Goal: Information Seeking & Learning: Learn about a topic

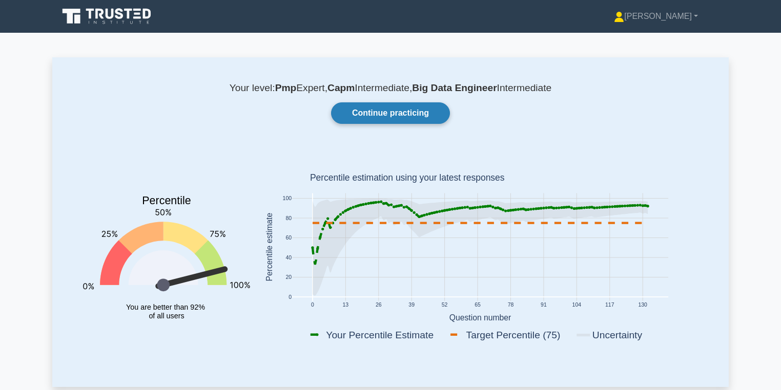
click at [419, 113] on link "Continue practicing" at bounding box center [390, 113] width 119 height 22
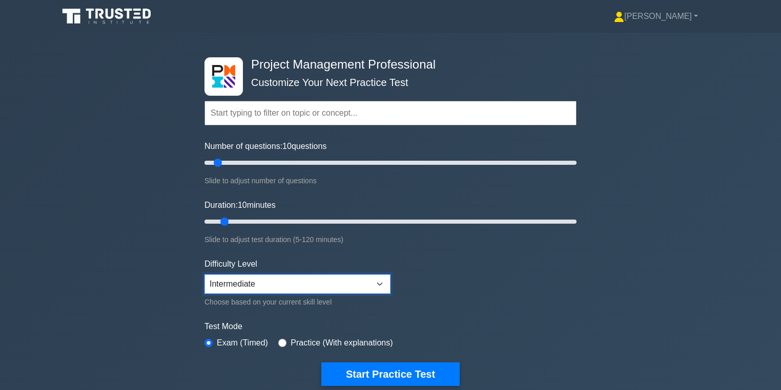
click at [344, 285] on select "Beginner Intermediate Expert" at bounding box center [297, 284] width 186 height 19
click at [469, 284] on form "Topics Scope Management Time Management Cost Management Quality Management Risk…" at bounding box center [390, 228] width 372 height 317
click at [383, 277] on select "Beginner Intermediate Expert" at bounding box center [297, 284] width 186 height 19
select select "expert"
click at [204, 275] on select "Beginner Intermediate Expert" at bounding box center [297, 284] width 186 height 19
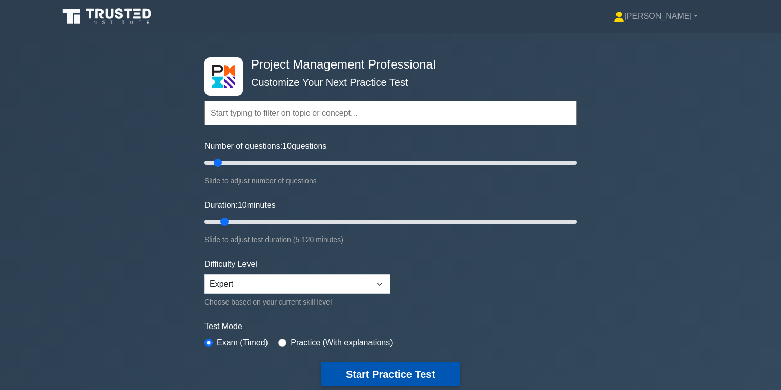
click at [399, 368] on button "Start Practice Test" at bounding box center [390, 375] width 138 height 24
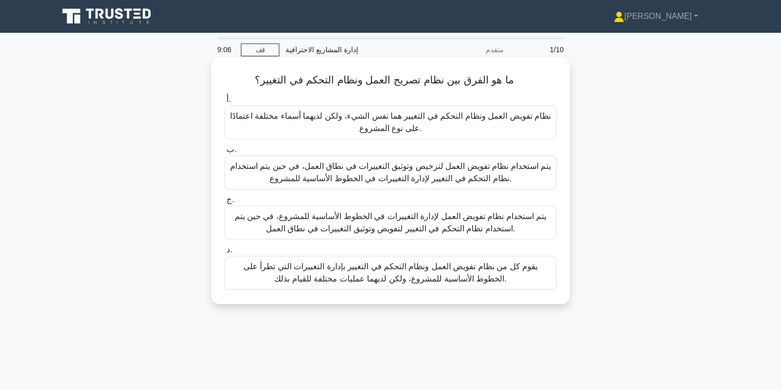
click at [385, 173] on font "يتم استخدام نظام تفويض العمل لترخيص وتوثيق التغييرات في نطاق العمل، في حين يتم …" at bounding box center [390, 172] width 321 height 21
click at [224, 153] on input "ب. يتم استخدام نظام تفويض العمل لترخيص وتوثيق التغييرات في نطاق العمل، في حين ي…" at bounding box center [224, 150] width 0 height 7
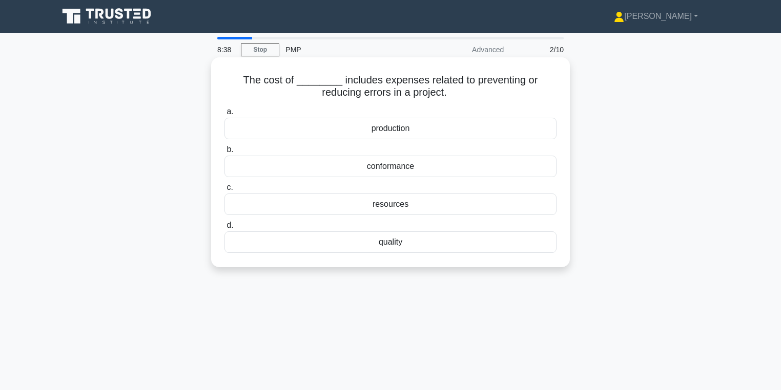
click at [357, 248] on div "quality" at bounding box center [390, 243] width 332 height 22
click at [224, 229] on input "d. quality" at bounding box center [224, 225] width 0 height 7
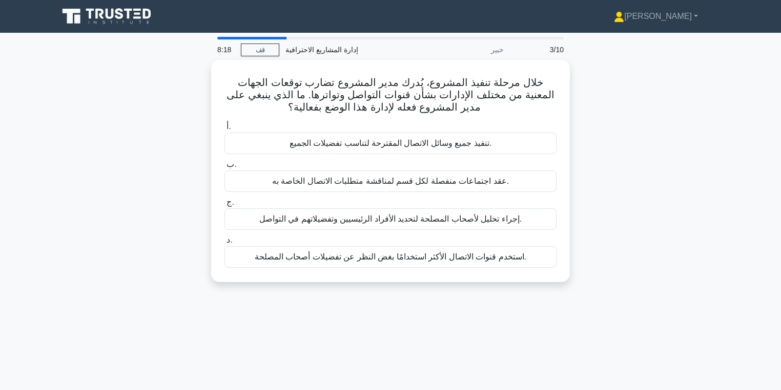
click at [577, 166] on div "خلال مرحلة تنفيذ المشروع، يُدرك مدير المشروع تضارب توقعات الجهات المعنية من مخت…" at bounding box center [390, 177] width 676 height 235
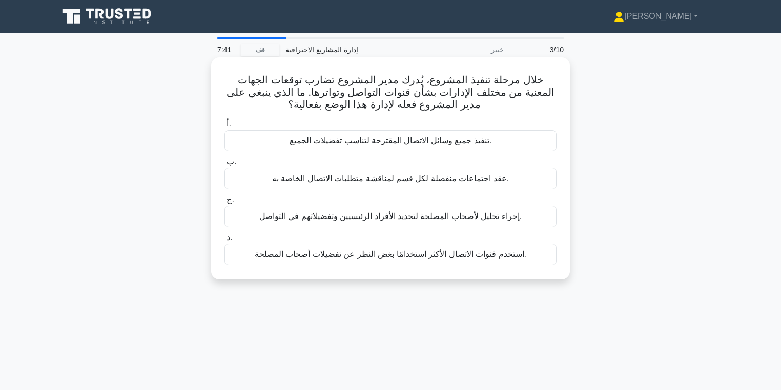
click at [524, 213] on div "إجراء تحليل لأصحاب المصلحة لتحديد الأفراد الرئيسيين وتفضيلاتهم في التواصل." at bounding box center [390, 217] width 332 height 22
click at [224, 203] on input "ج. إجراء تحليل لأصحاب المصلحة لتحديد الأفراد الرئيسيين وتفضيلاتهم في التواصل." at bounding box center [224, 200] width 0 height 7
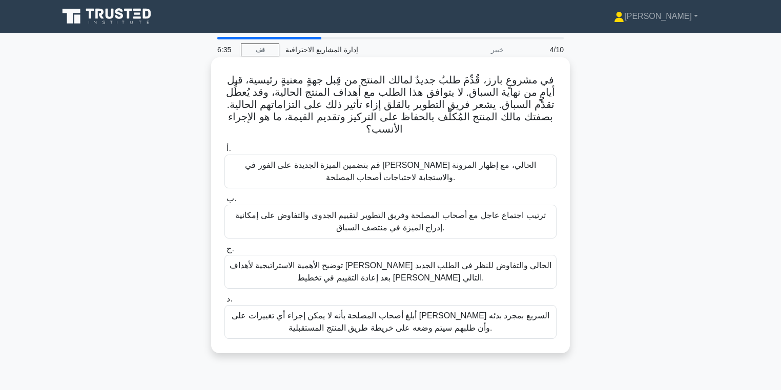
click at [508, 320] on font "أبلغ أصحاب المصلحة بأنه لا يمكن إجراء أي تغييرات على العدو السريع بمجرد بدئه وأ…" at bounding box center [390, 322] width 317 height 21
click at [224, 303] on input "د. أبلغ أصحاب المصلحة بأنه لا يمكن إجراء أي تغييرات على العدو السريع بمجرد بدئه…" at bounding box center [224, 299] width 0 height 7
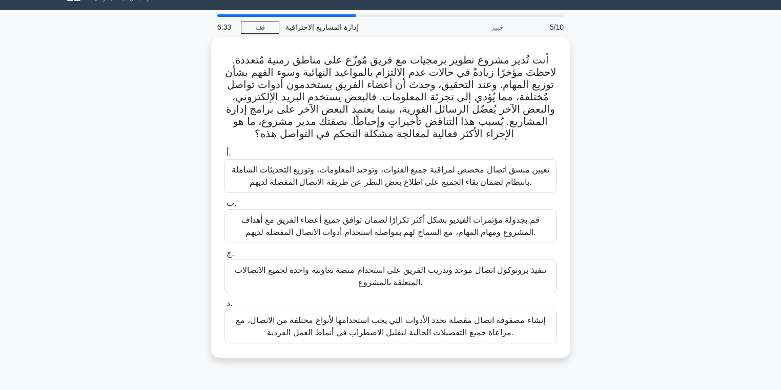
scroll to position [41, 0]
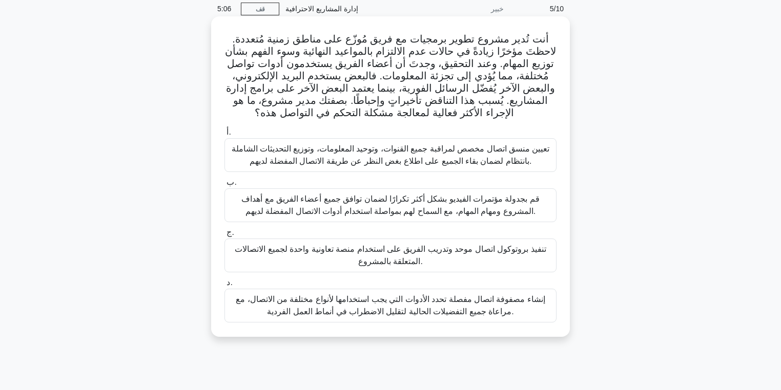
click at [337, 306] on font "إنشاء مصفوفة اتصال مفصلة تحدد الأدوات التي يجب استخدامها لأنواع مختلفة من الاتص…" at bounding box center [390, 305] width 309 height 21
click at [224, 286] on input "د. إنشاء مصفوفة اتصال مفصلة تحدد الأدوات التي يجب استخدامها لأنواع مختلفة من ال…" at bounding box center [224, 283] width 0 height 7
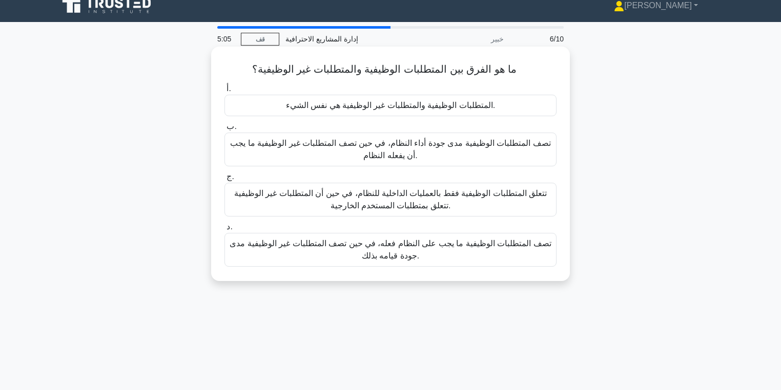
scroll to position [0, 0]
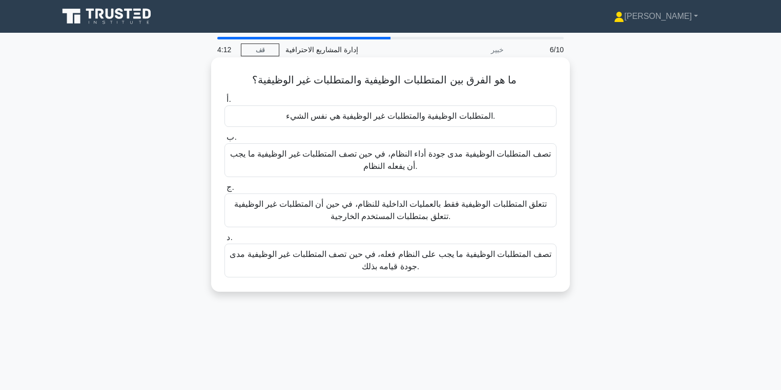
click at [407, 204] on font "تتعلق المتطلبات الوظيفية فقط بالعمليات الداخلية للنظام، في حين أن المتطلبات غير…" at bounding box center [390, 210] width 313 height 21
click at [224, 191] on input "ج. تتعلق المتطلبات الوظيفية فقط بالعمليات الداخلية للنظام، في حين أن المتطلبات …" at bounding box center [224, 187] width 0 height 7
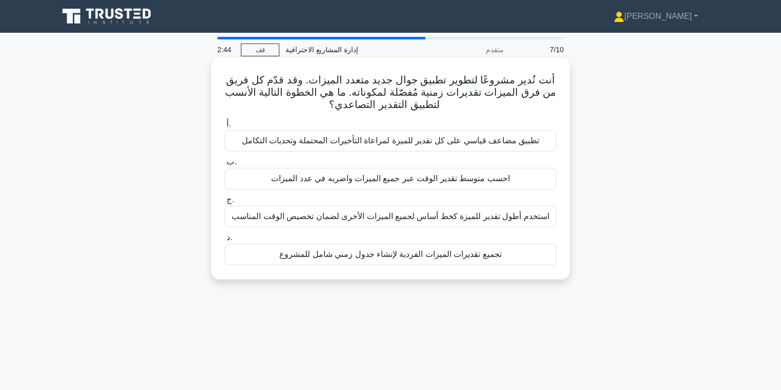
click at [461, 253] on font "تجميع تقديرات الميزات الفردية لإنشاء جدول زمني شامل للمشروع" at bounding box center [390, 254] width 222 height 9
click at [224, 241] on input "د. تجميع تقديرات الميزات الفردية لإنشاء جدول زمني شامل للمشروع" at bounding box center [224, 238] width 0 height 7
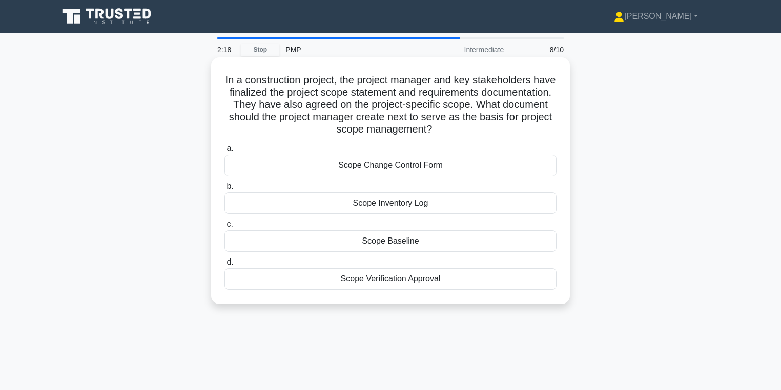
click at [433, 246] on div "Scope Baseline" at bounding box center [390, 242] width 332 height 22
click at [224, 228] on input "c. Scope Baseline" at bounding box center [224, 224] width 0 height 7
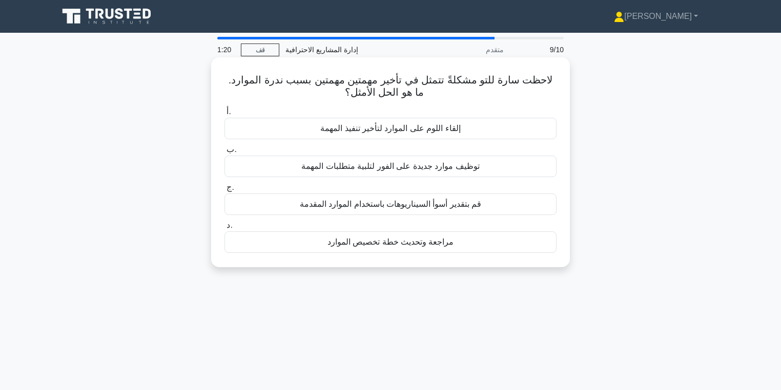
click at [494, 241] on div "مراجعة وتحديث خطة تخصيص الموارد" at bounding box center [390, 243] width 332 height 22
click at [224, 229] on input "د. مراجعة وتحديث خطة تخصيص الموارد" at bounding box center [224, 225] width 0 height 7
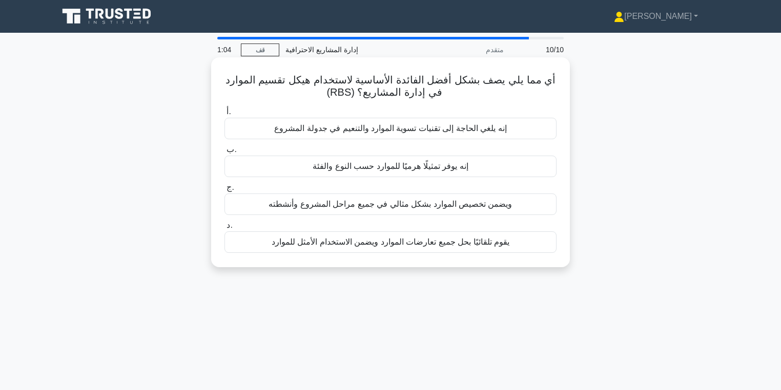
click at [527, 168] on div "إنه يوفر تمثيلًا هرميًا للموارد حسب النوع والفئة" at bounding box center [390, 167] width 332 height 22
click at [224, 153] on input "ب. إنه يوفر تمثيلًا هرميًا للموارد حسب النوع والفئة" at bounding box center [224, 150] width 0 height 7
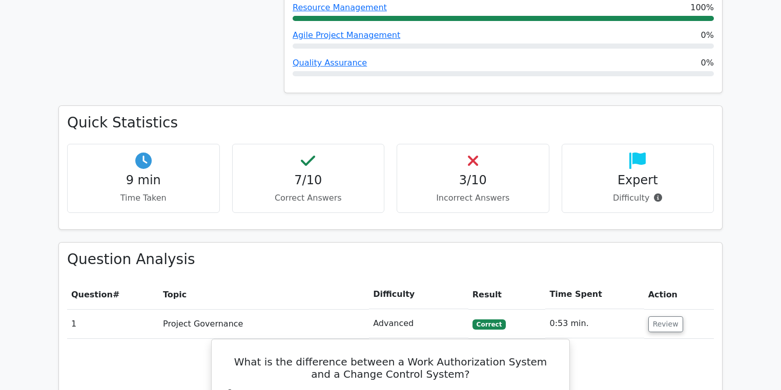
scroll to position [467, 0]
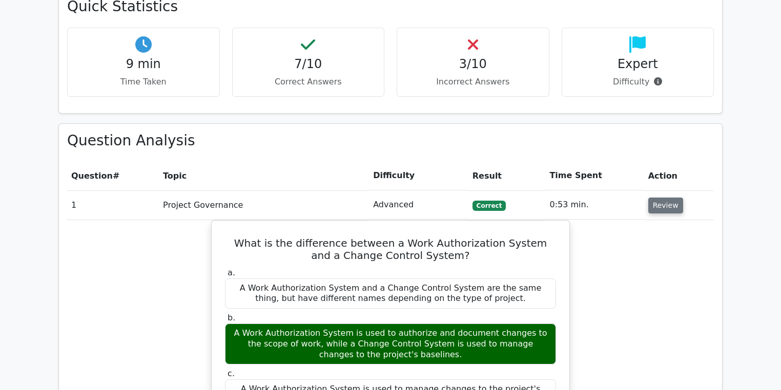
click at [666, 204] on button "Review" at bounding box center [665, 206] width 35 height 16
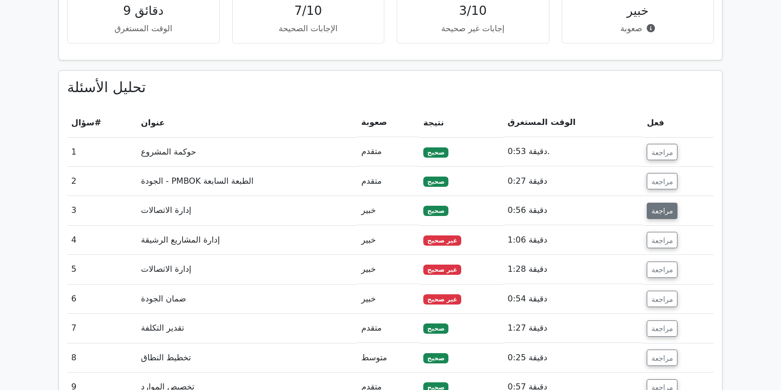
scroll to position [508, 0]
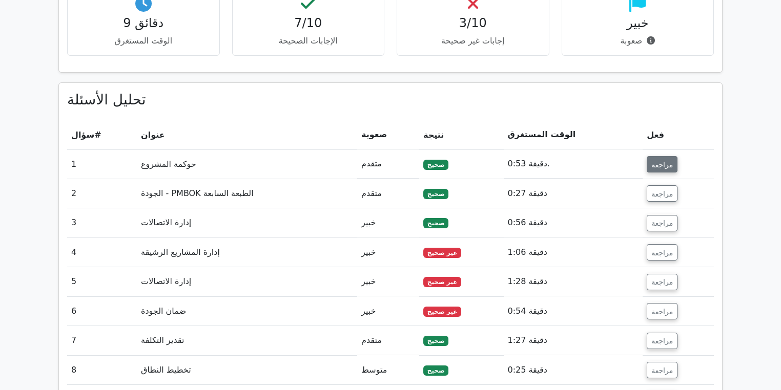
click at [667, 160] on font "مراجعة" at bounding box center [662, 164] width 22 height 8
